Goal: Navigation & Orientation: Understand site structure

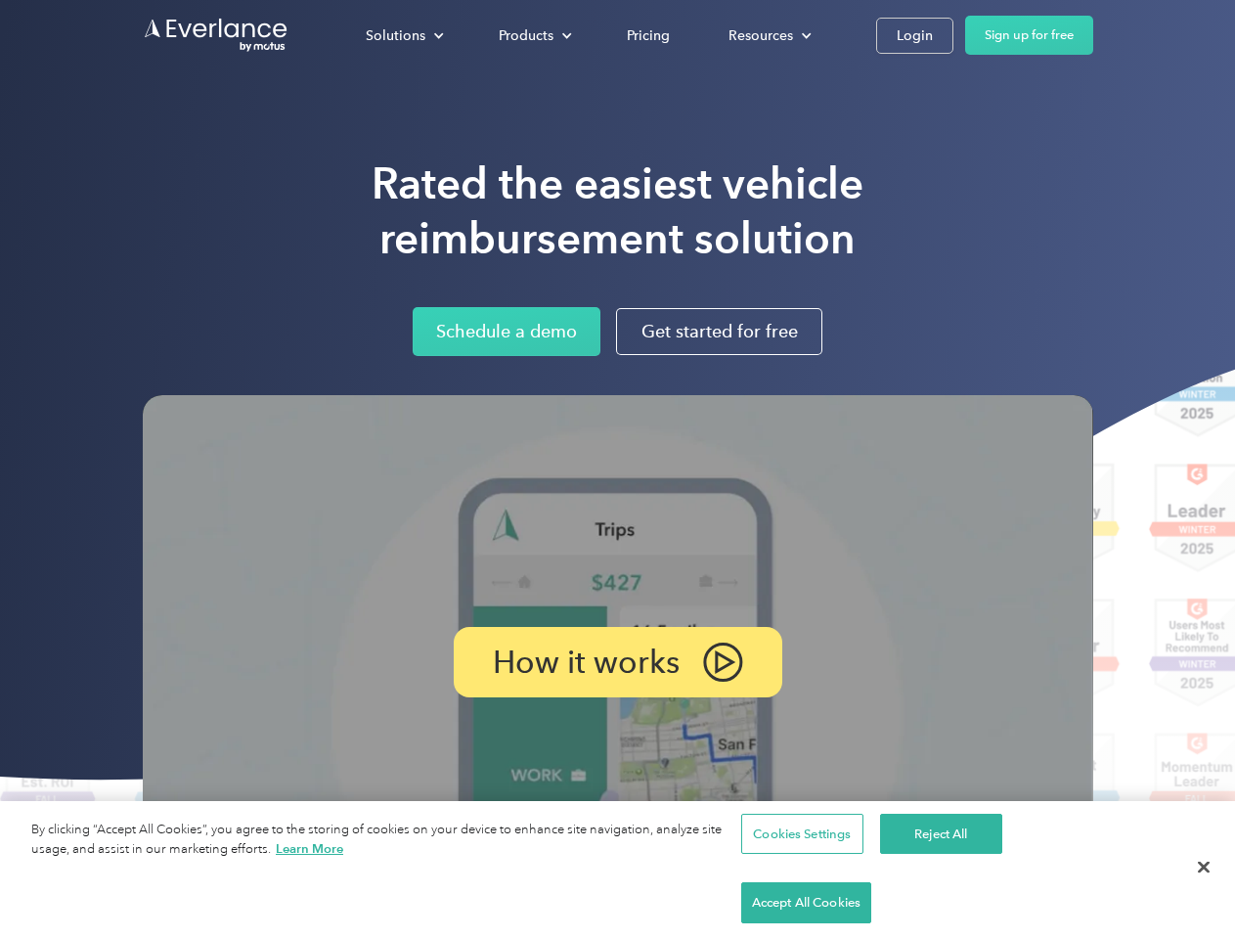
click at [617, 469] on img at bounding box center [618, 662] width 950 height 535
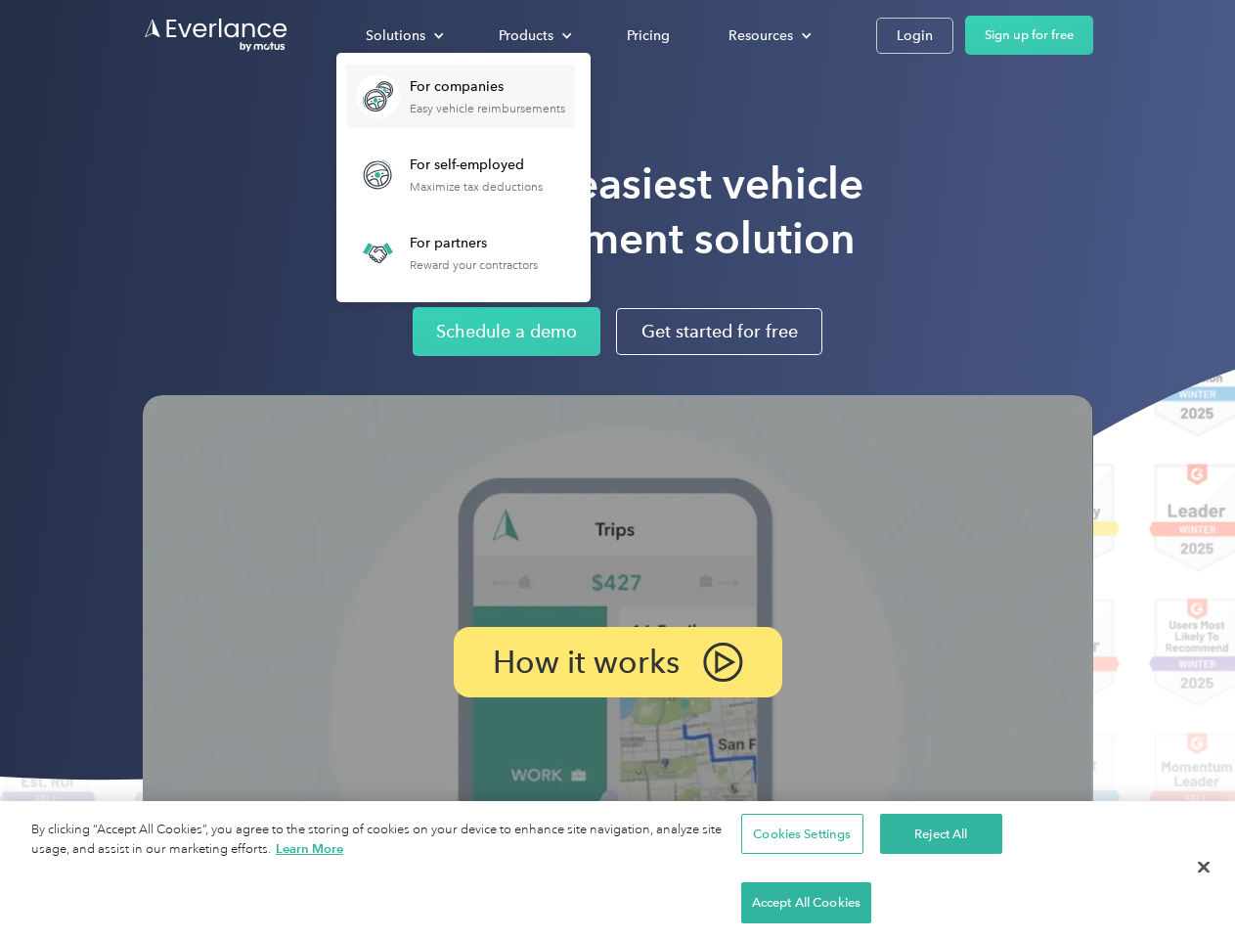
click at [404, 35] on div "Solutions" at bounding box center [396, 35] width 60 height 24
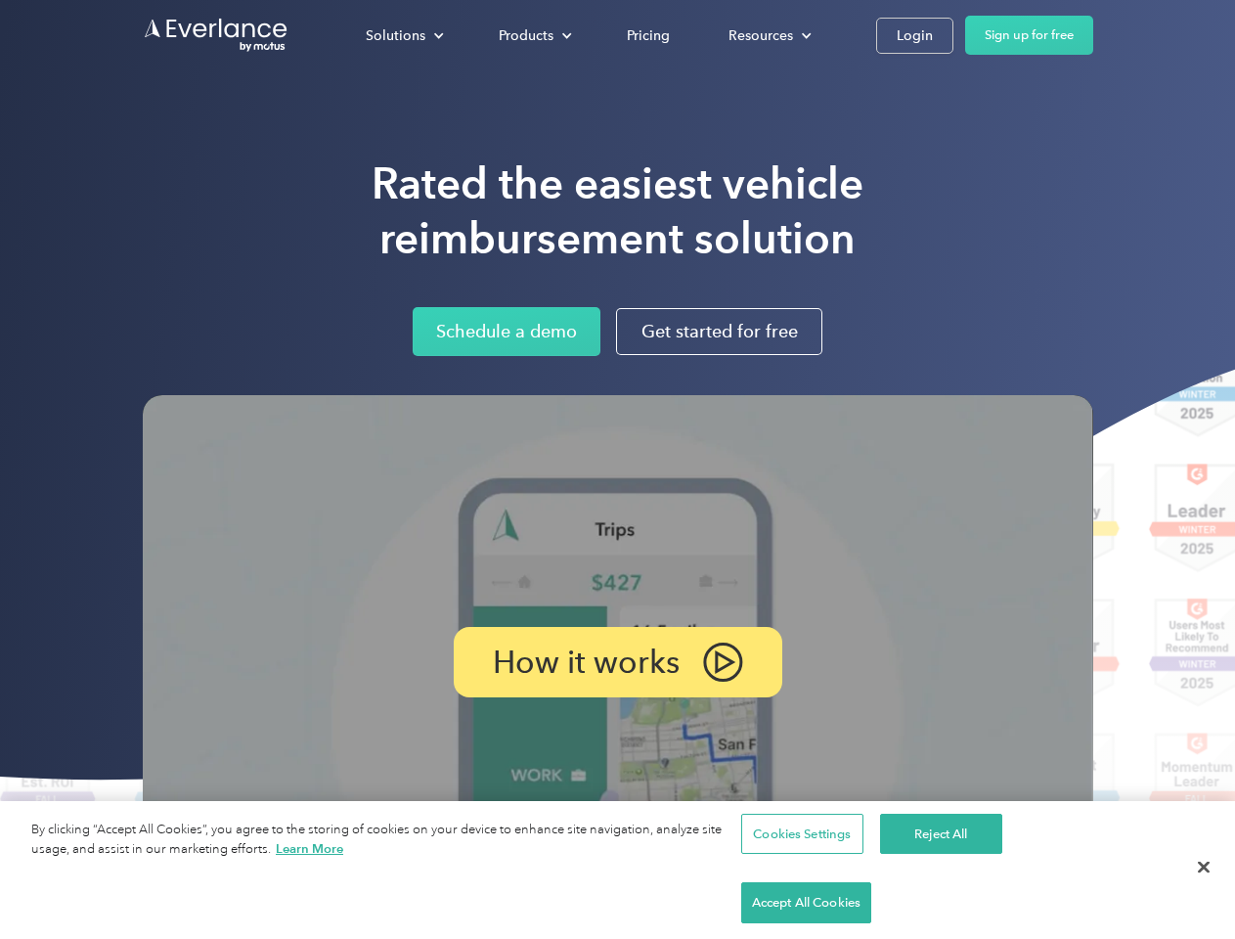
click at [533, 35] on div "Products" at bounding box center [526, 35] width 55 height 24
click at [768, 35] on div "Resources" at bounding box center [761, 35] width 65 height 24
click at [617, 662] on p "How it works" at bounding box center [586, 661] width 187 height 23
click at [799, 855] on button "Cookies Settings" at bounding box center [802, 834] width 122 height 41
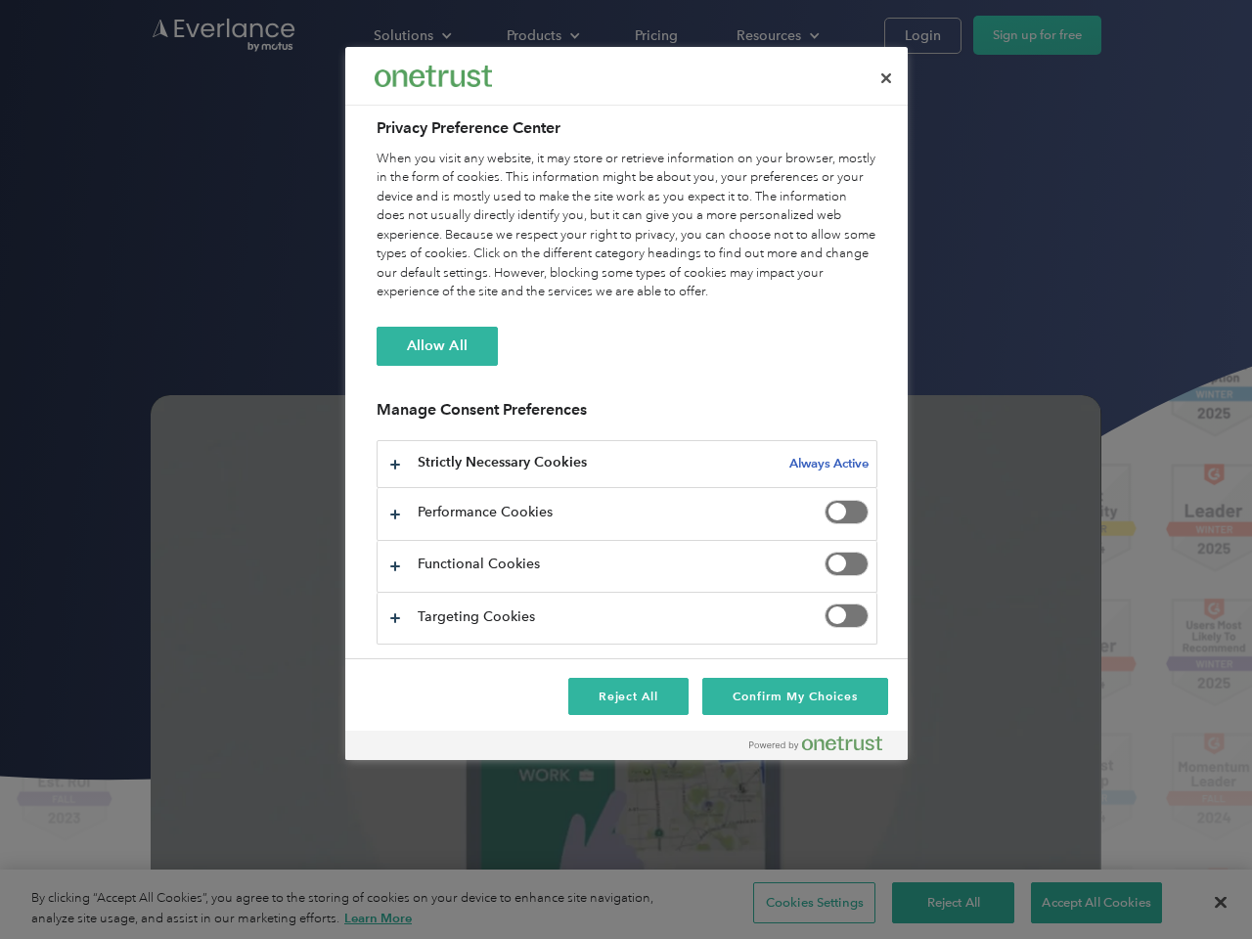
click at [938, 903] on div at bounding box center [626, 469] width 1252 height 939
click at [1083, 903] on div at bounding box center [626, 469] width 1252 height 939
click at [1204, 903] on div at bounding box center [626, 469] width 1252 height 939
